Goal: Information Seeking & Learning: Learn about a topic

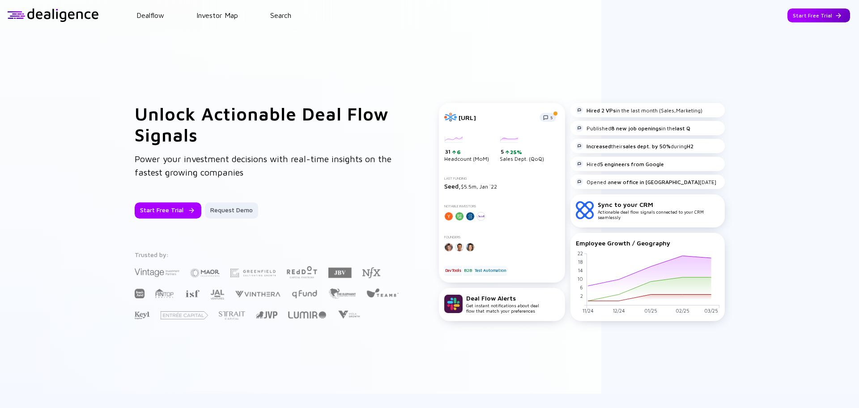
click at [822, 14] on div "Start Free Trial" at bounding box center [819, 16] width 63 height 14
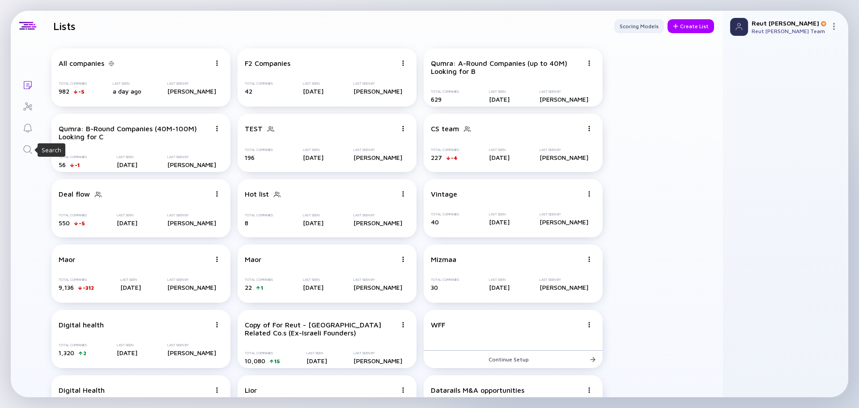
click at [29, 150] on icon "Search" at bounding box center [27, 149] width 11 height 11
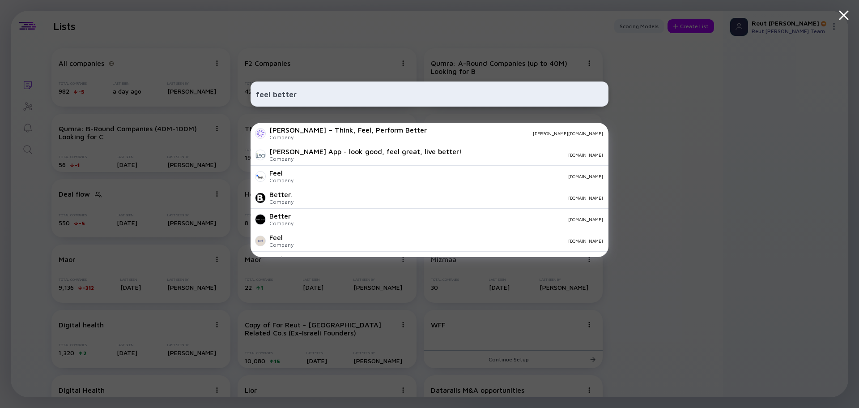
click at [273, 93] on input "feel better" at bounding box center [429, 94] width 347 height 16
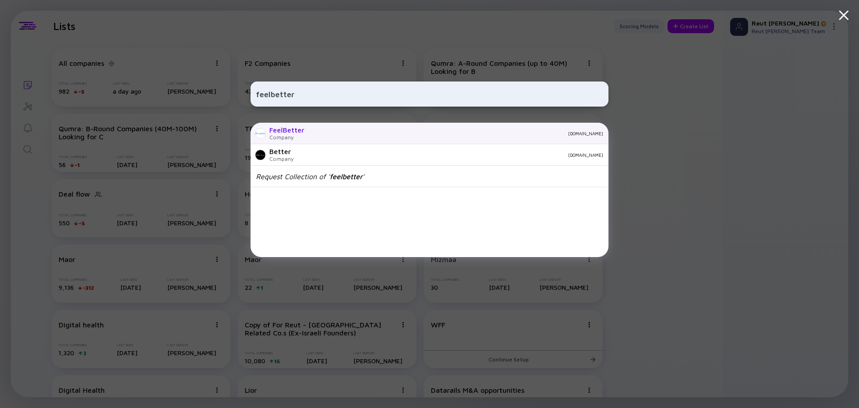
type input "feelbetter"
click at [305, 135] on div "FeelBetter Company [DOMAIN_NAME]" at bounding box center [430, 133] width 358 height 21
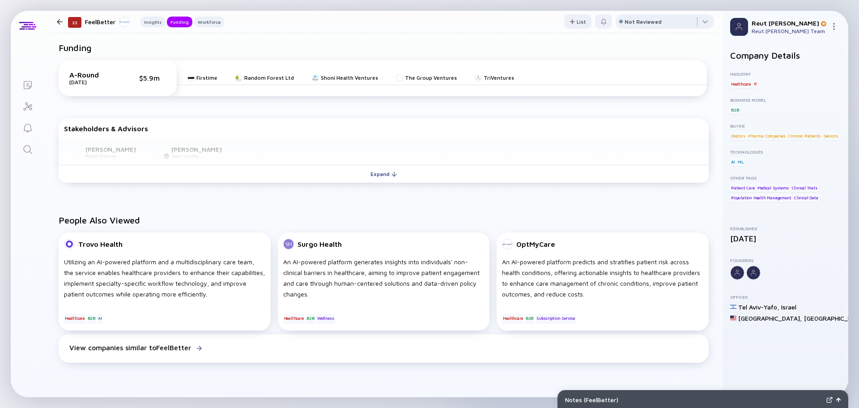
scroll to position [313, 0]
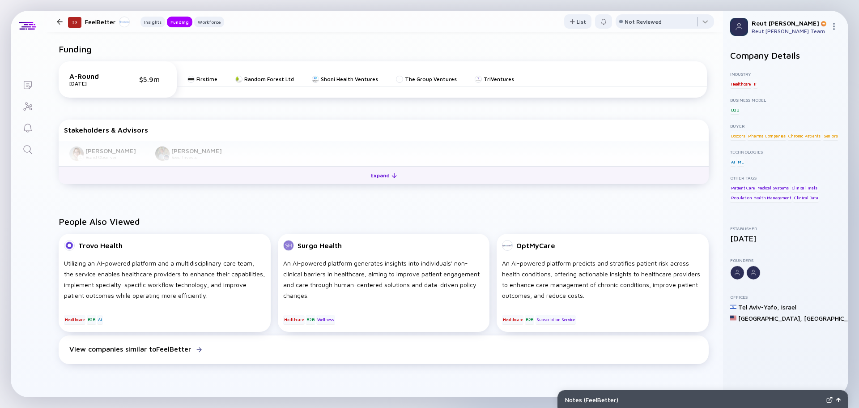
click at [322, 174] on button "Expand" at bounding box center [384, 175] width 650 height 18
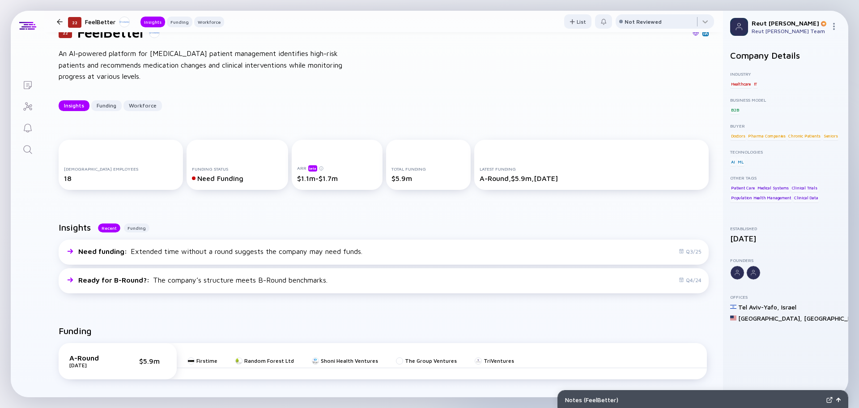
scroll to position [0, 0]
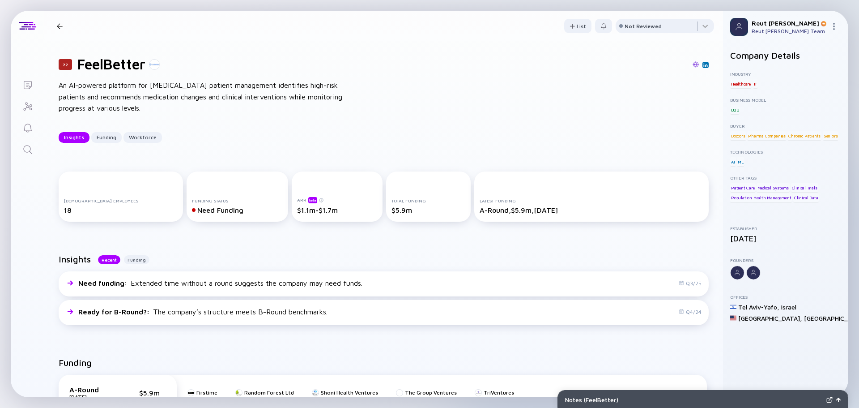
click at [28, 151] on icon "Search" at bounding box center [27, 149] width 11 height 11
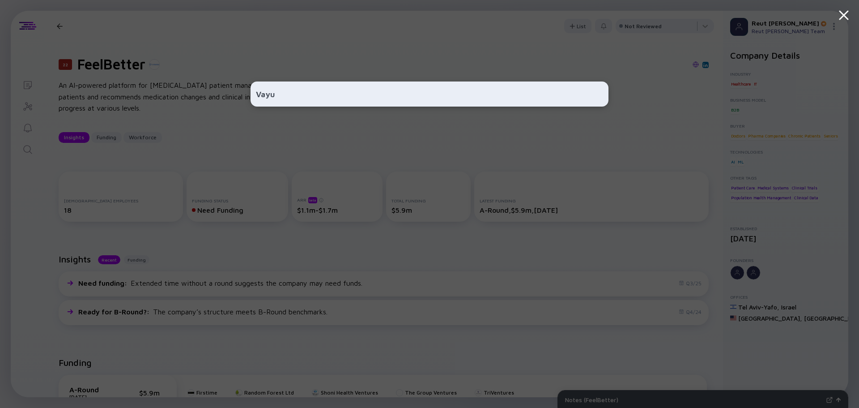
click at [284, 95] on input "Vayu" at bounding box center [429, 94] width 347 height 16
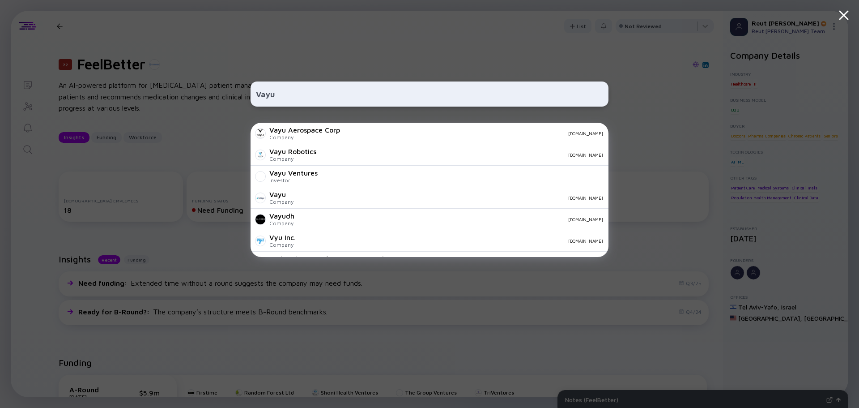
type input "Vayu"
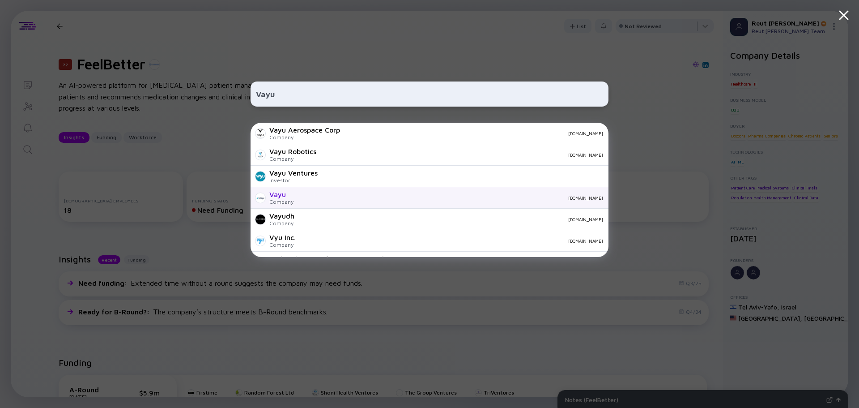
click at [413, 197] on div "[DOMAIN_NAME]" at bounding box center [452, 197] width 303 height 5
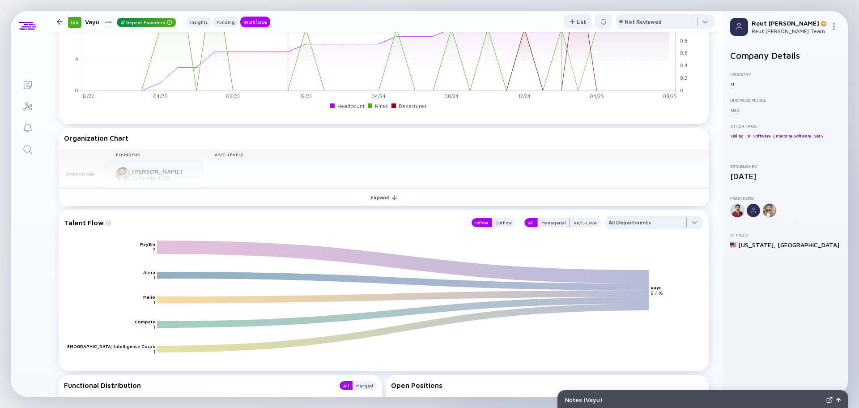
scroll to position [895, 0]
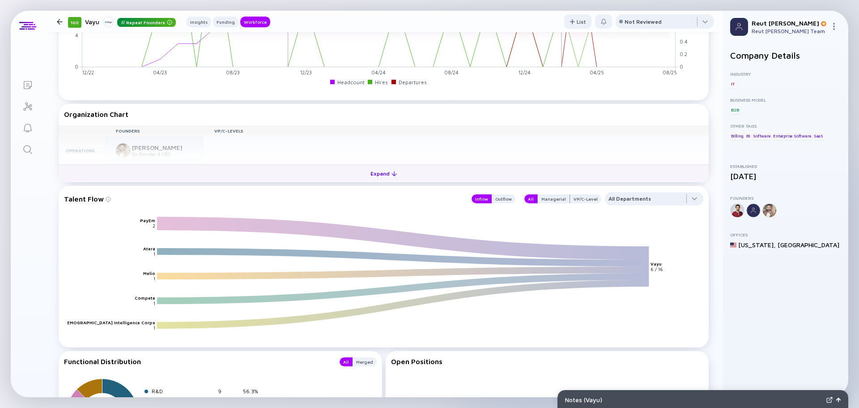
click at [330, 181] on button "Expand" at bounding box center [384, 173] width 650 height 18
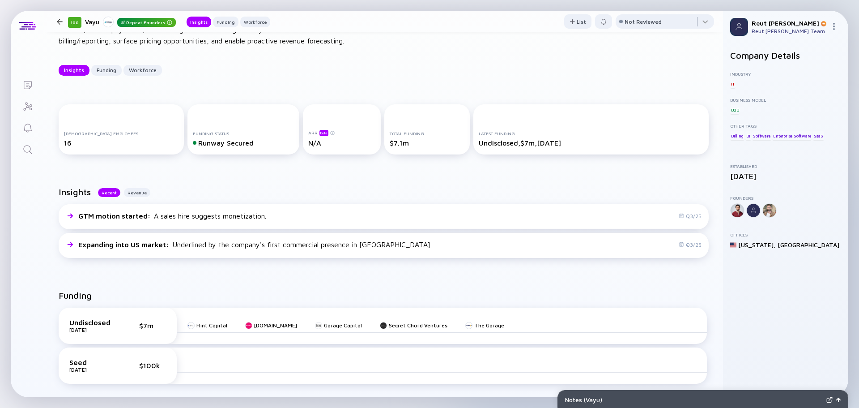
scroll to position [0, 0]
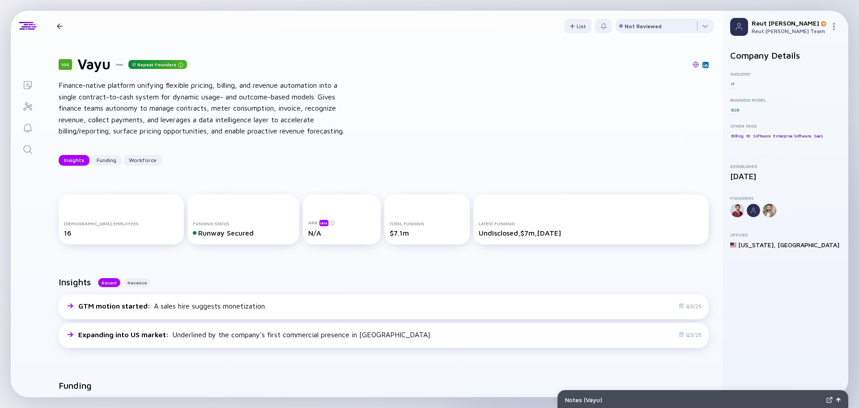
click at [693, 63] on img at bounding box center [696, 64] width 6 height 6
